Goal: Transaction & Acquisition: Purchase product/service

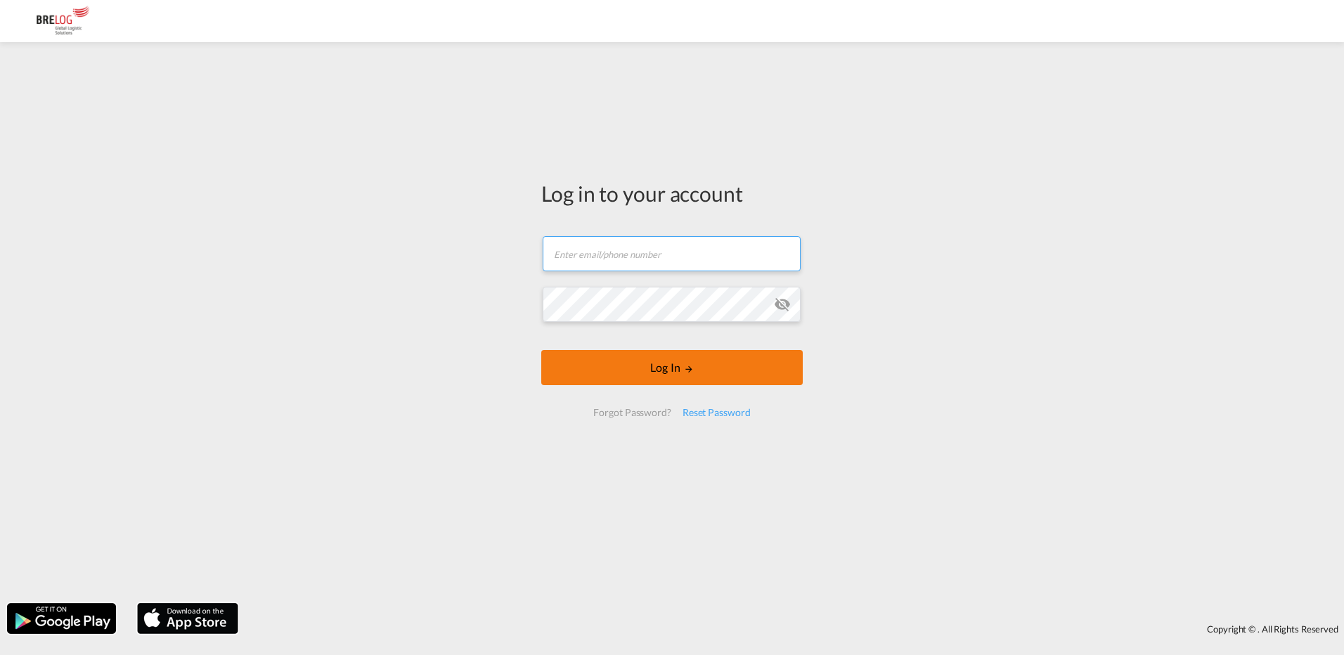
type input "[PERSON_NAME][EMAIL_ADDRESS][PERSON_NAME][DOMAIN_NAME]"
click at [664, 371] on button "Log In" at bounding box center [672, 367] width 262 height 35
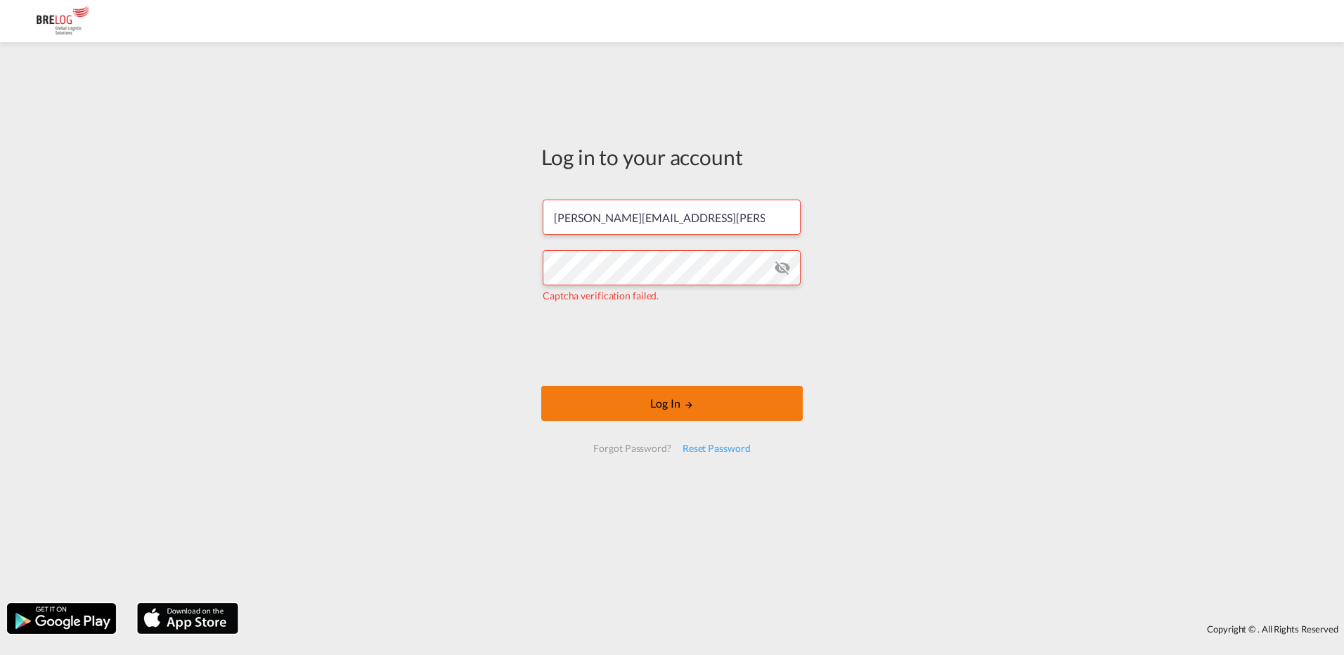
click at [739, 413] on button "Log In" at bounding box center [672, 403] width 262 height 35
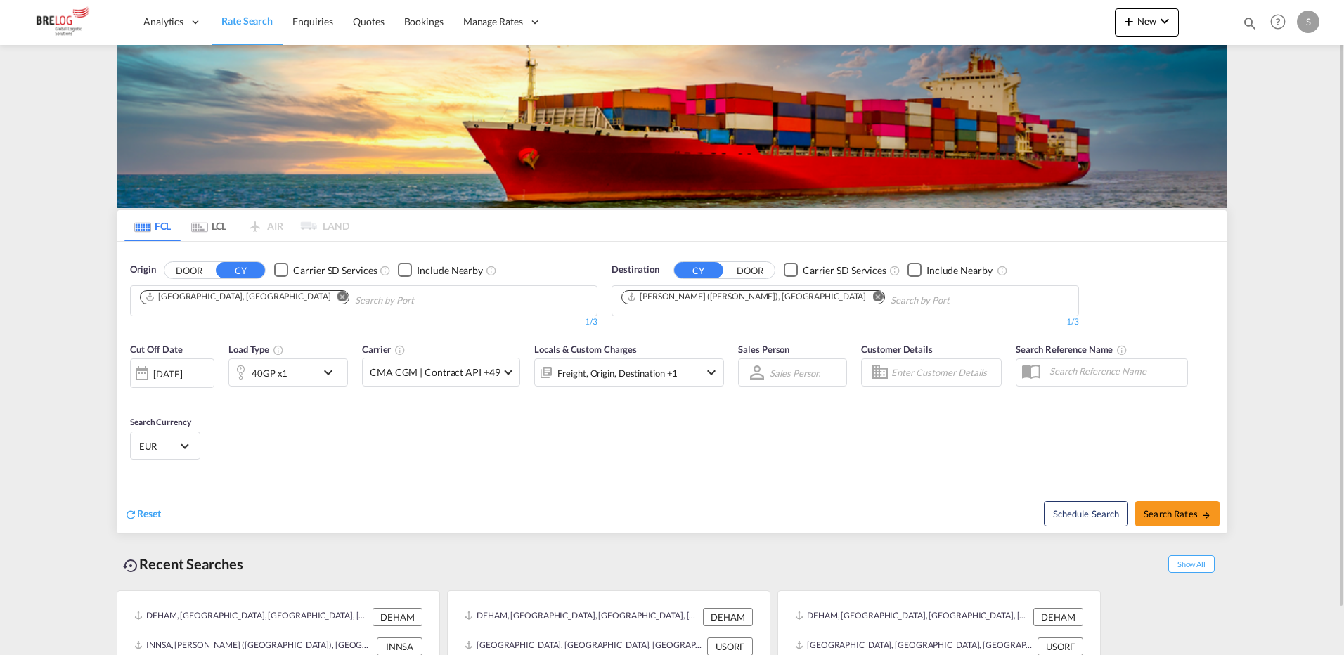
click at [337, 297] on md-icon "Remove" at bounding box center [342, 296] width 11 height 11
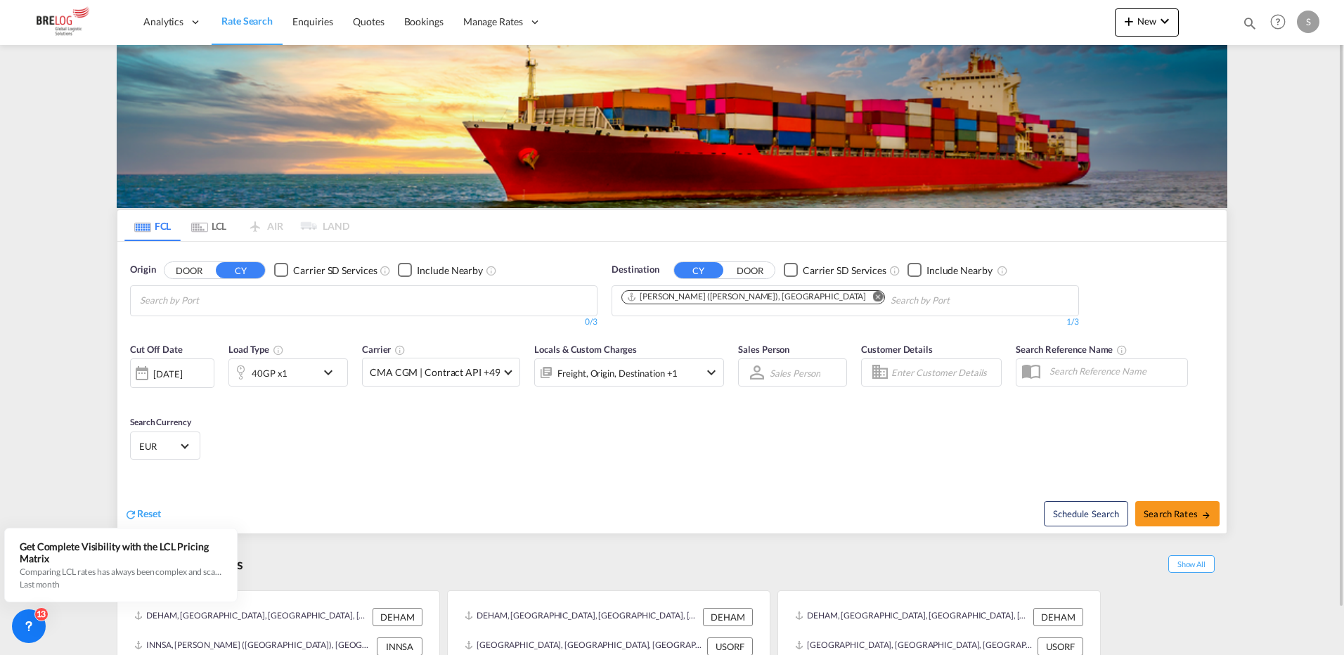
click at [174, 301] on body "Analytics Dashboard Rate Search Enquiries Quotes Bookings" at bounding box center [672, 327] width 1344 height 655
type input "[GEOGRAPHIC_DATA]"
click at [191, 375] on div "[GEOGRAPHIC_DATA] [GEOGRAPHIC_DATA] NLRTM" at bounding box center [248, 396] width 267 height 42
click at [872, 295] on md-icon "Remove" at bounding box center [877, 296] width 11 height 11
click at [678, 304] on body "Analytics Dashboard Rate Search Enquiries Quotes Bookings" at bounding box center [672, 327] width 1344 height 655
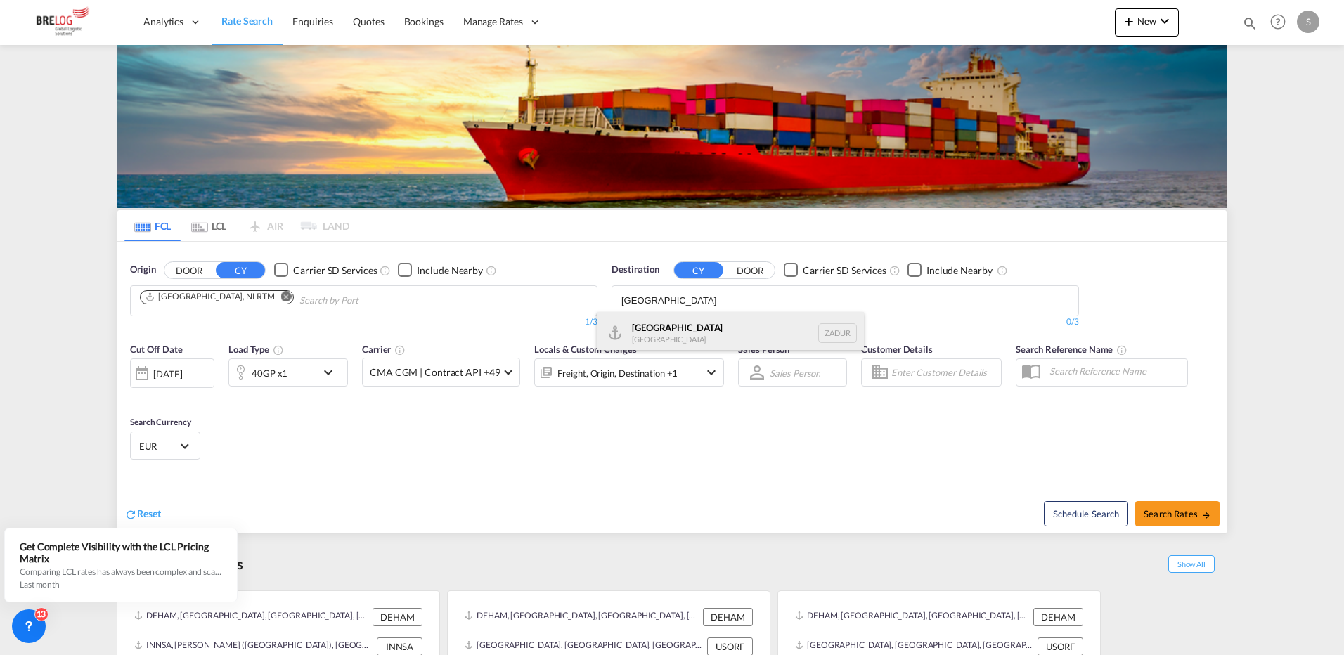
type input "[GEOGRAPHIC_DATA]"
click at [702, 328] on div "[GEOGRAPHIC_DATA] [GEOGRAPHIC_DATA] ZADUR" at bounding box center [730, 333] width 267 height 42
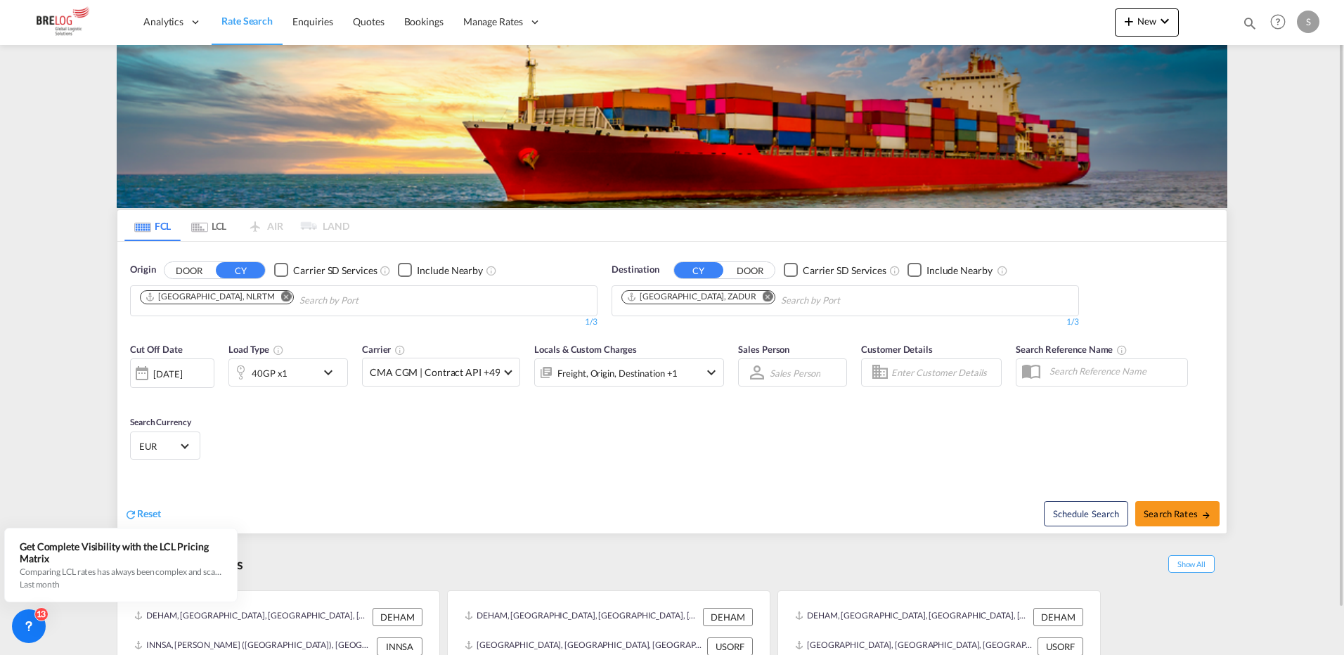
click at [330, 377] on md-icon "icon-chevron-down" at bounding box center [332, 372] width 24 height 17
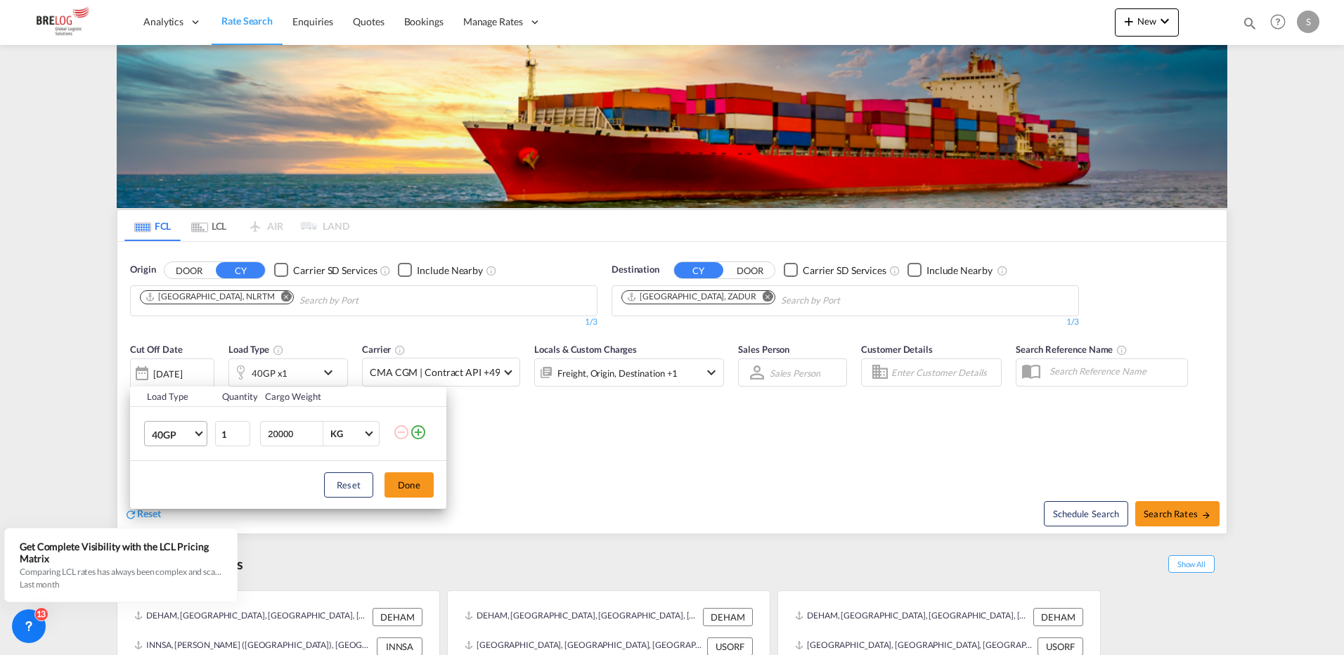
click at [200, 434] on span "Choose: \a40GP" at bounding box center [199, 433] width 8 height 8
click at [193, 401] on md-option "20GP" at bounding box center [189, 401] width 96 height 34
click at [411, 491] on button "Done" at bounding box center [409, 484] width 49 height 25
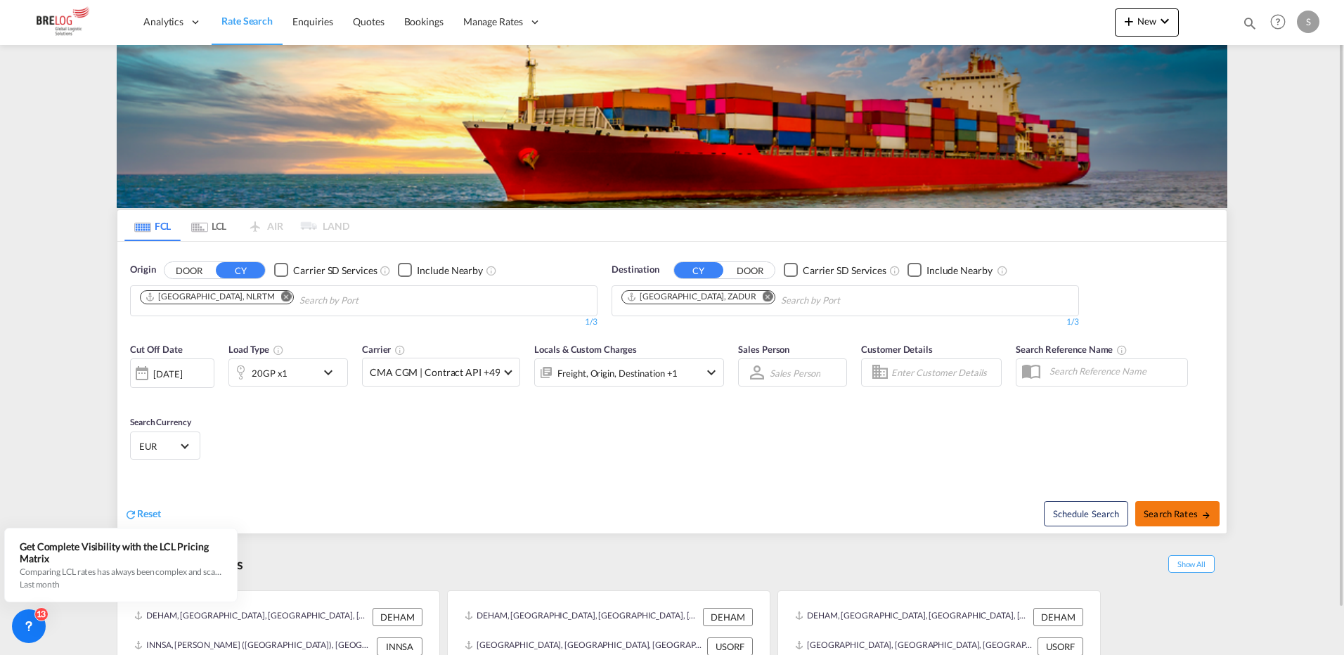
click at [1169, 515] on span "Search Rates" at bounding box center [1177, 513] width 67 height 11
type input "NLRTM to ZADUR / [DATE]"
